Goal: Information Seeking & Learning: Learn about a topic

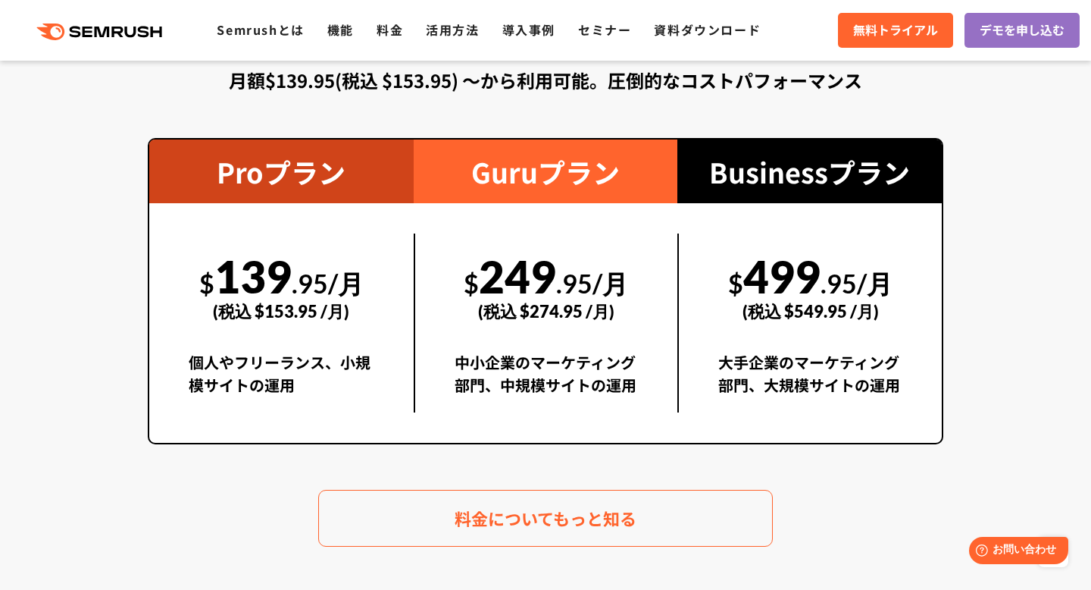
scroll to position [2703, 0]
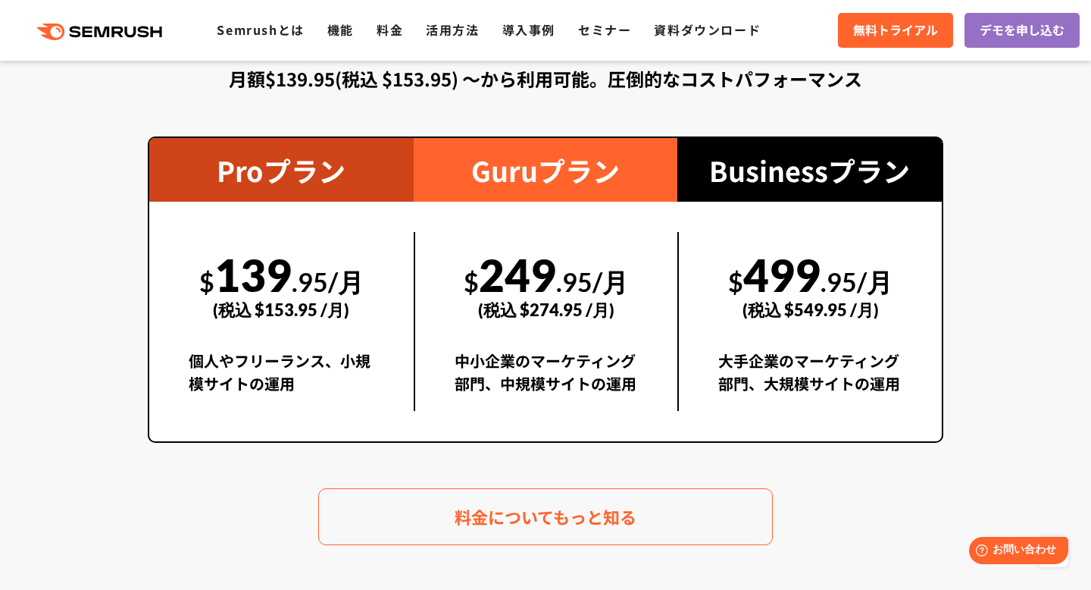
click at [267, 85] on div "月額$139.95(税込 $153.95) 〜から利用可能。圧倒的なコストパフォーマンス" at bounding box center [546, 78] width 796 height 27
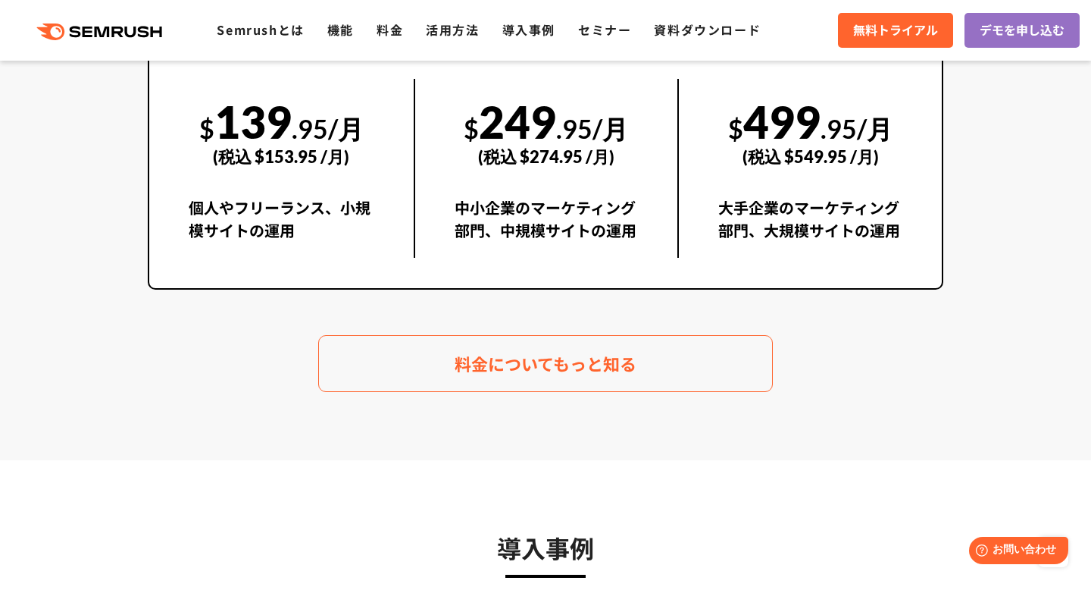
scroll to position [2863, 0]
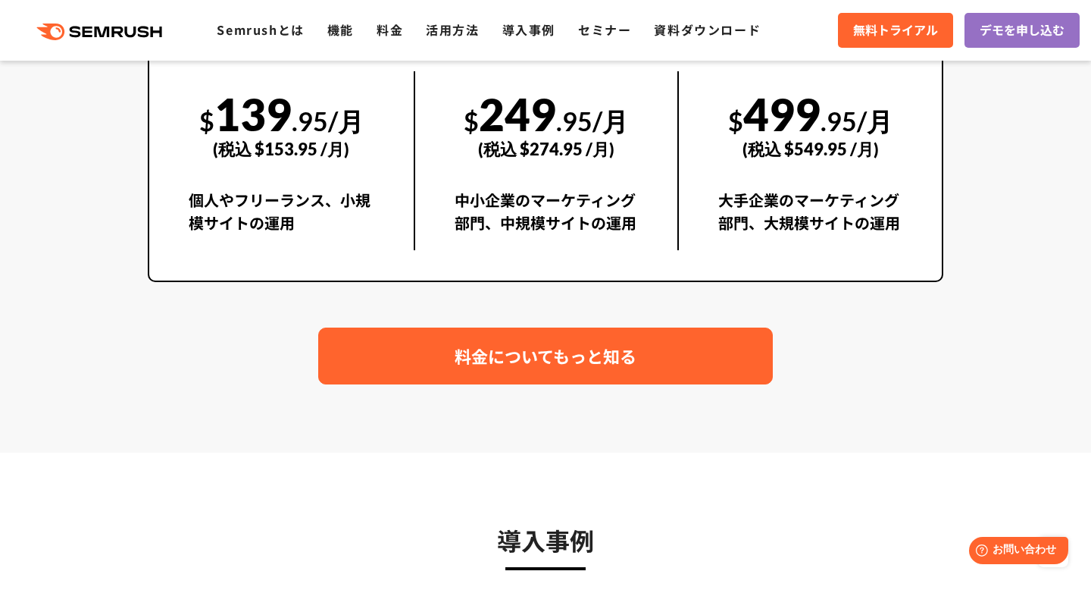
click at [503, 361] on span "料金についてもっと知る" at bounding box center [546, 356] width 182 height 27
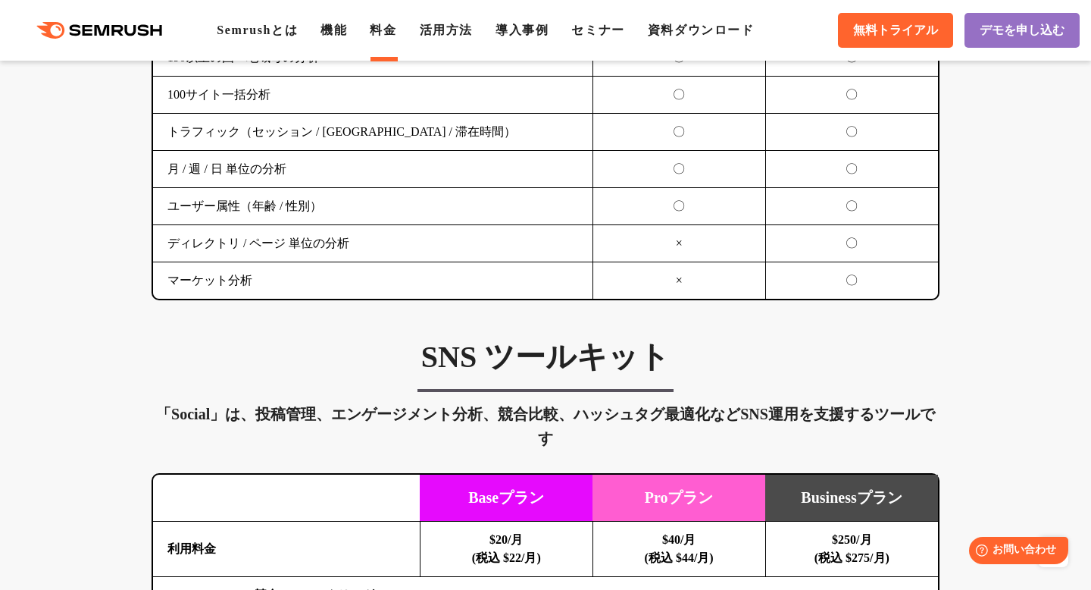
scroll to position [2860, 0]
